Goal: Transaction & Acquisition: Purchase product/service

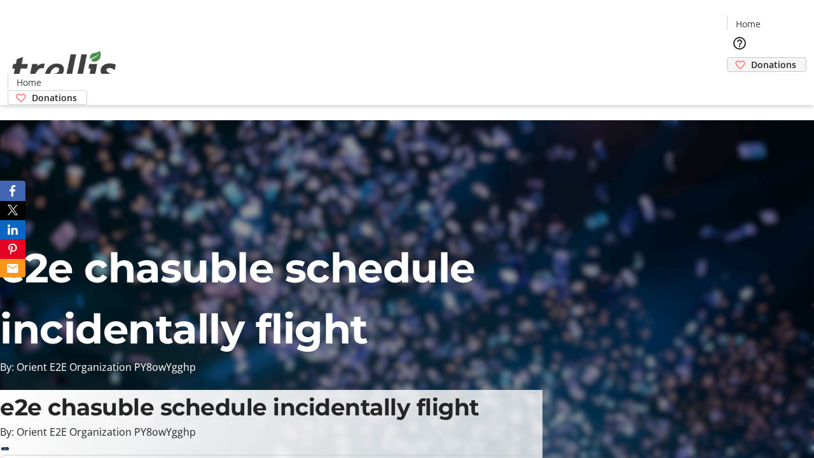
click at [751, 58] on span "Donations" at bounding box center [773, 64] width 45 height 13
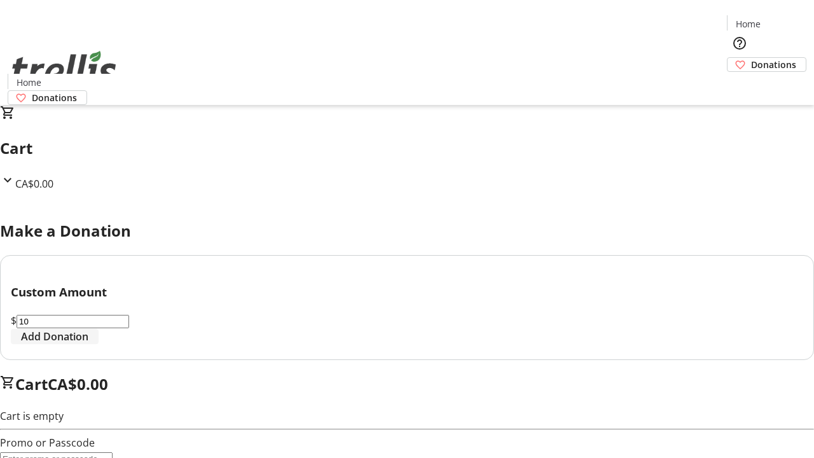
click at [88, 344] on span "Add Donation" at bounding box center [54, 336] width 67 height 15
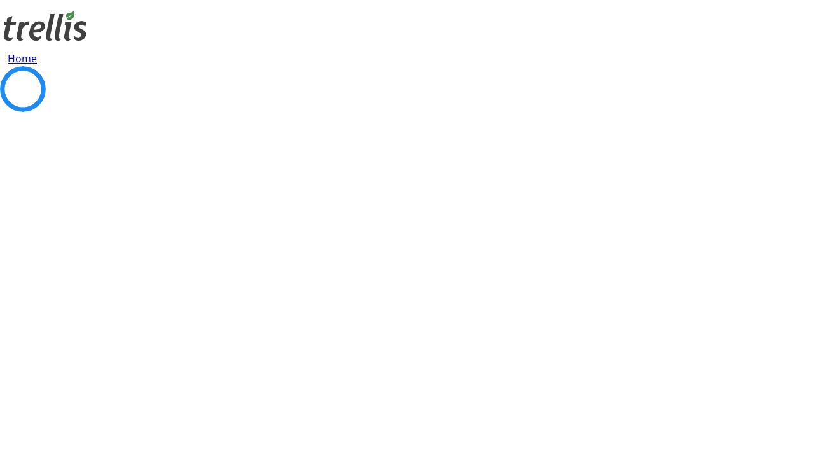
select select "CA"
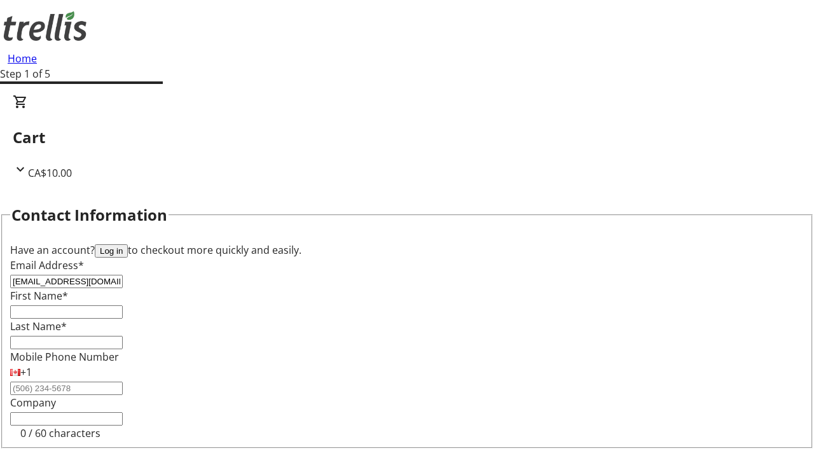
type input "[EMAIL_ADDRESS][DOMAIN_NAME]"
type input "[PERSON_NAME]"
type input "[STREET_ADDRESS][PERSON_NAME]"
type input "Kelowna"
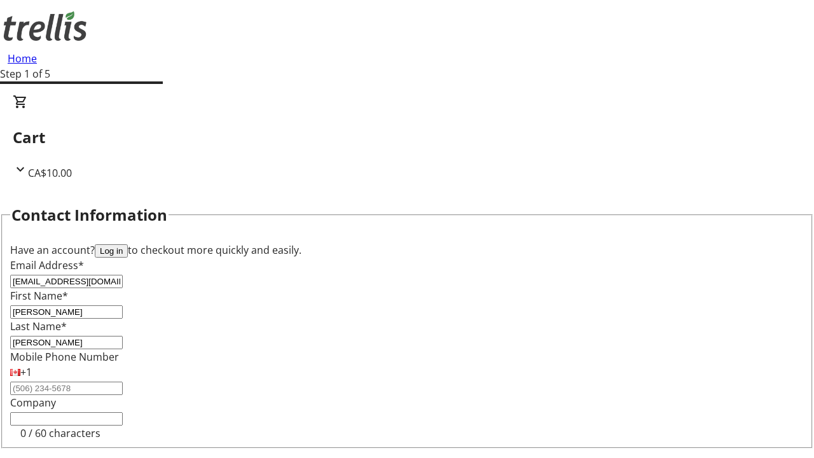
select select "BC"
type input "Kelowna"
type input "V1Y 0C2"
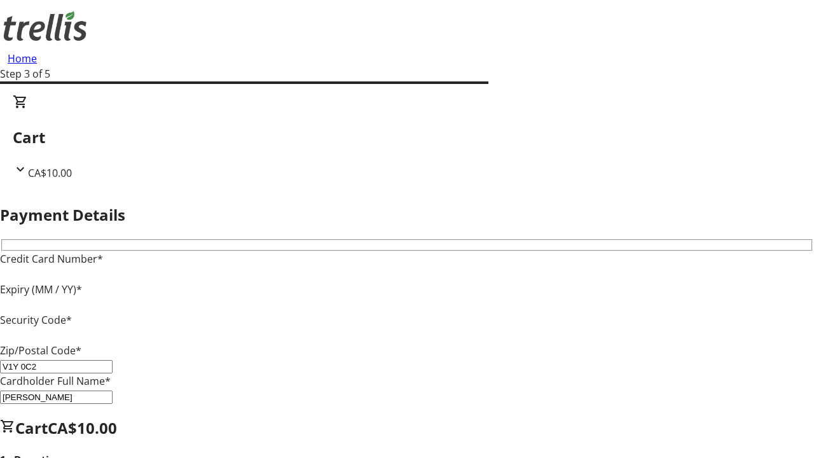
type input "V1Y 0C2"
